Goal: Information Seeking & Learning: Learn about a topic

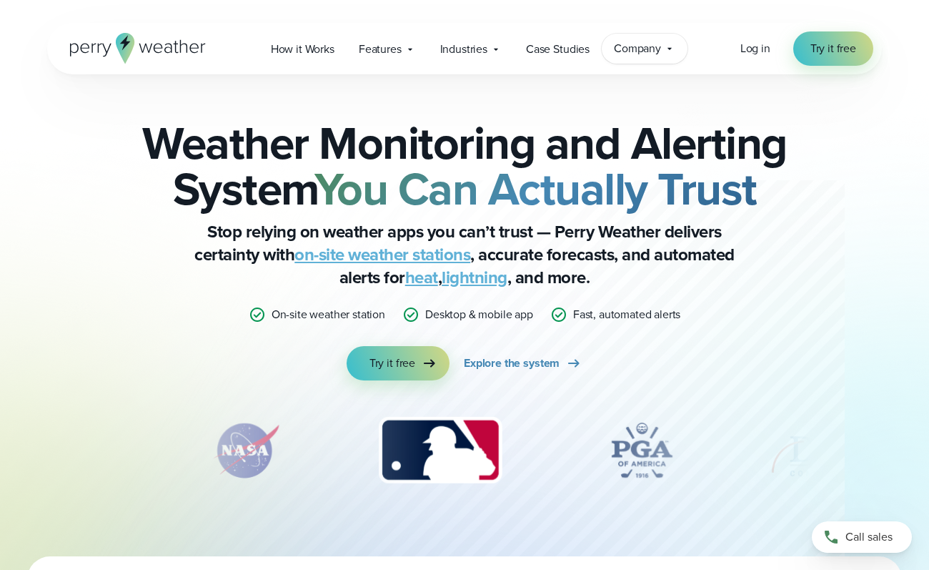
click at [653, 47] on span "Company" at bounding box center [637, 48] width 47 height 17
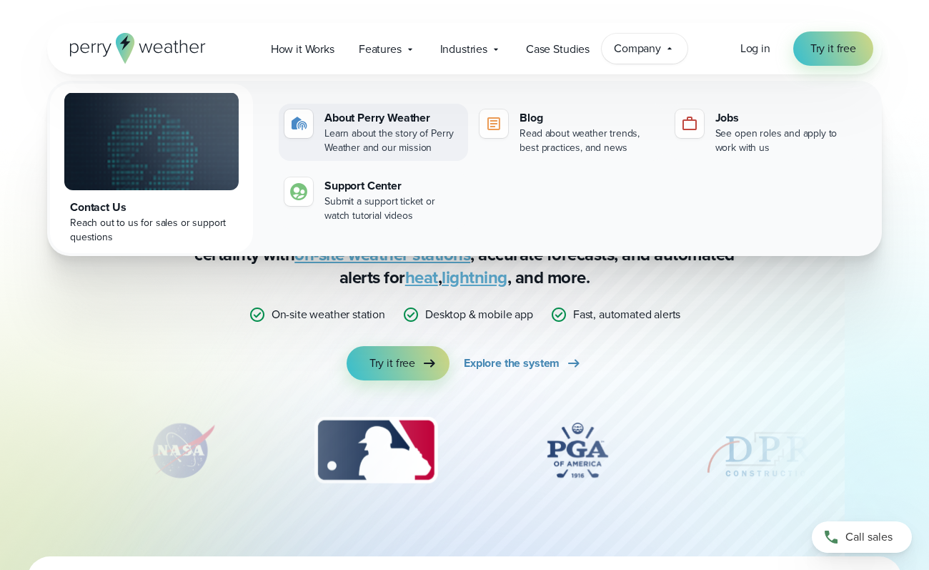
click at [431, 130] on div "Learn about the story of Perry Weather and our mission" at bounding box center [393, 140] width 138 height 29
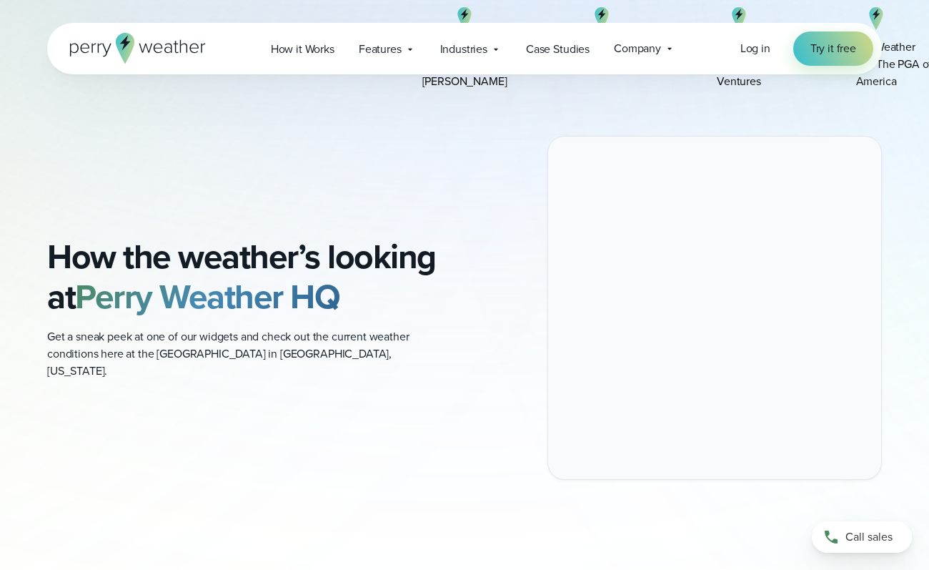
scroll to position [1143, 0]
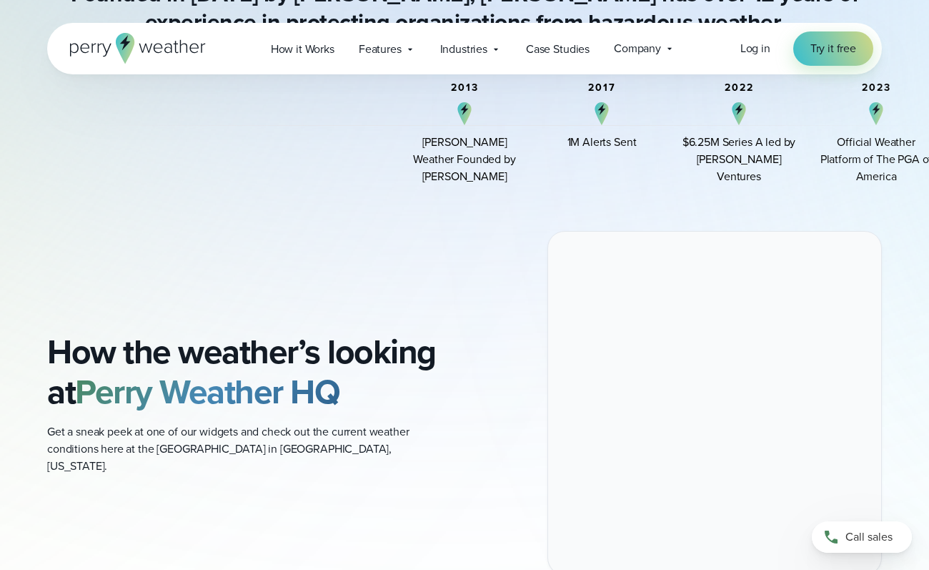
click at [120, 51] on icon at bounding box center [125, 48] width 19 height 31
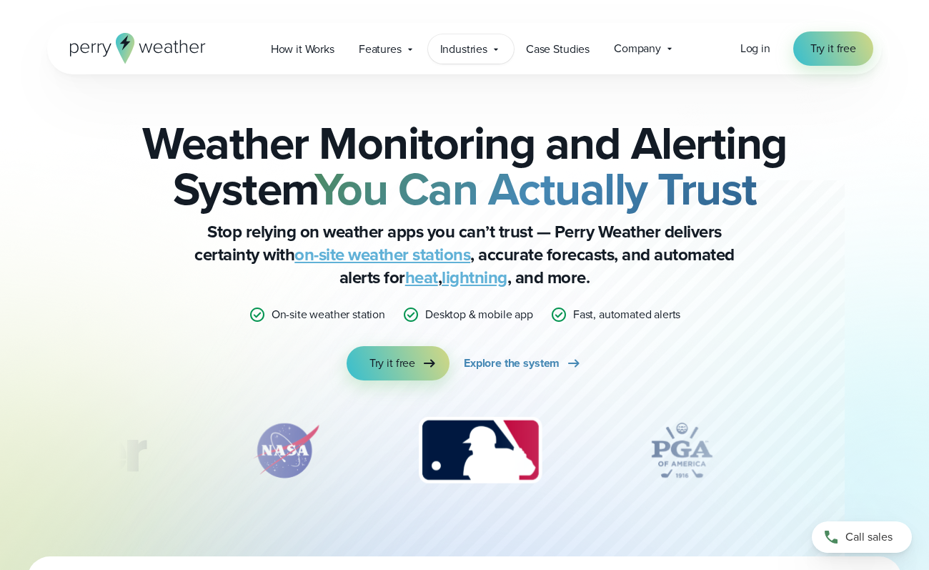
click at [480, 46] on span "Industries" at bounding box center [463, 49] width 47 height 17
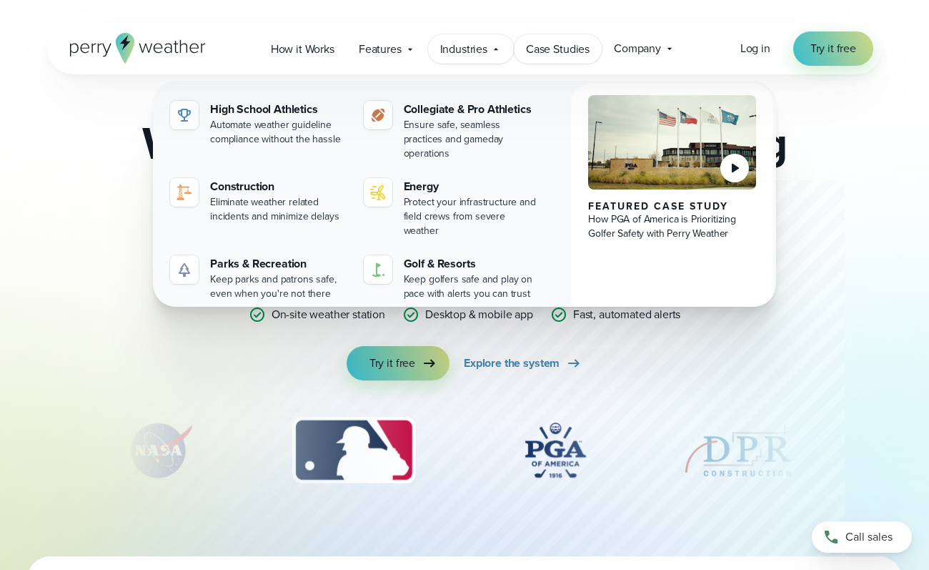
click at [576, 49] on span "Case Studies" at bounding box center [558, 49] width 64 height 17
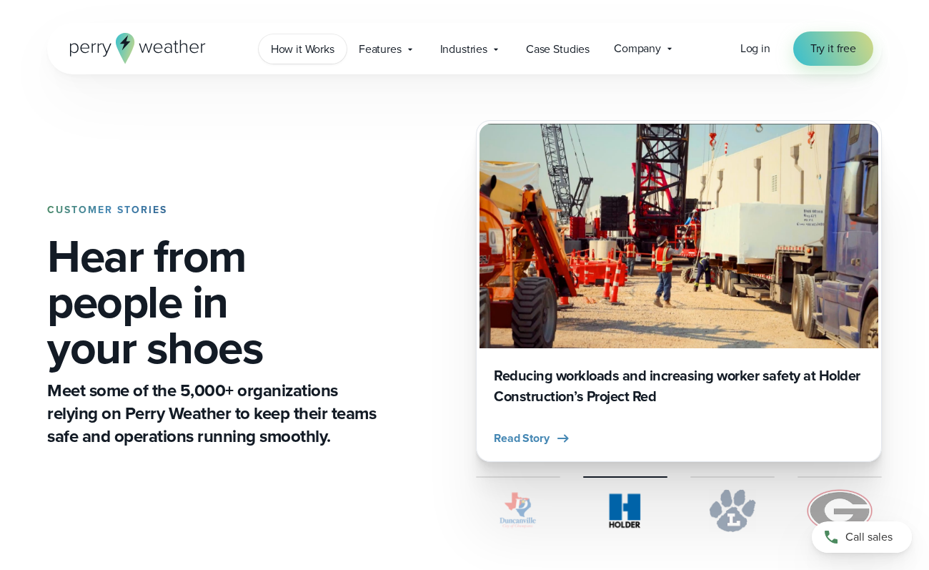
click at [314, 51] on span "How it Works" at bounding box center [303, 49] width 64 height 17
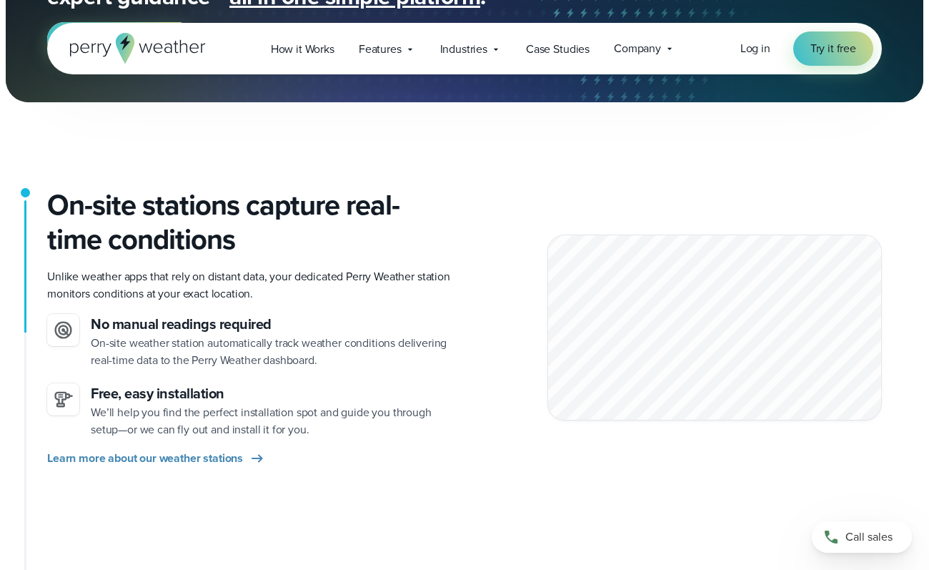
scroll to position [214, 0]
